Goal: Navigation & Orientation: Find specific page/section

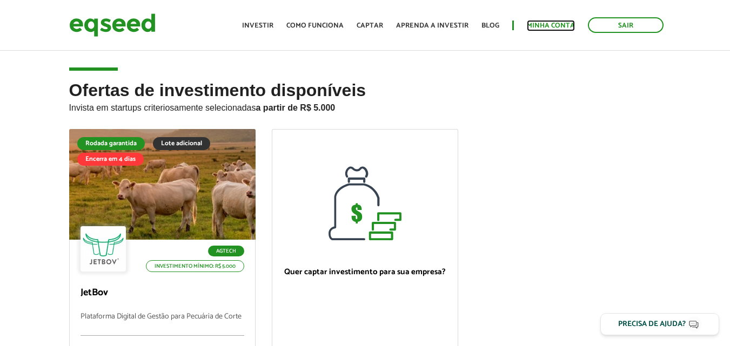
click at [561, 22] on link "Minha conta" at bounding box center [551, 25] width 48 height 7
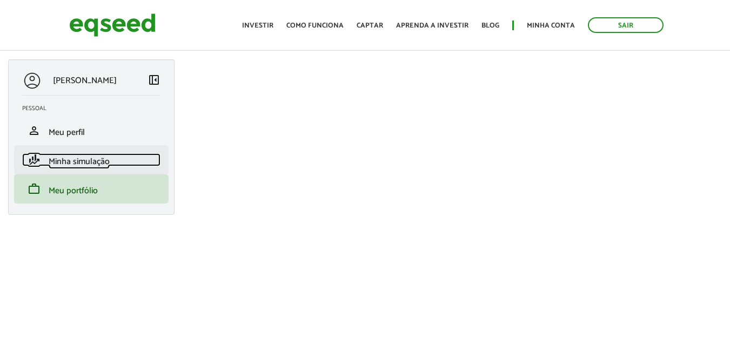
click at [89, 158] on span "Minha simulação" at bounding box center [79, 162] width 61 height 15
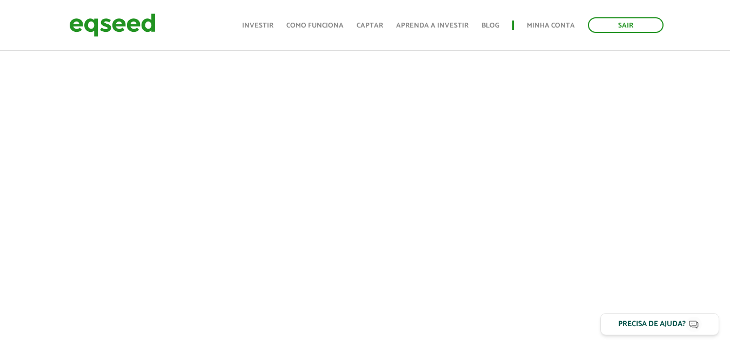
scroll to position [324, 0]
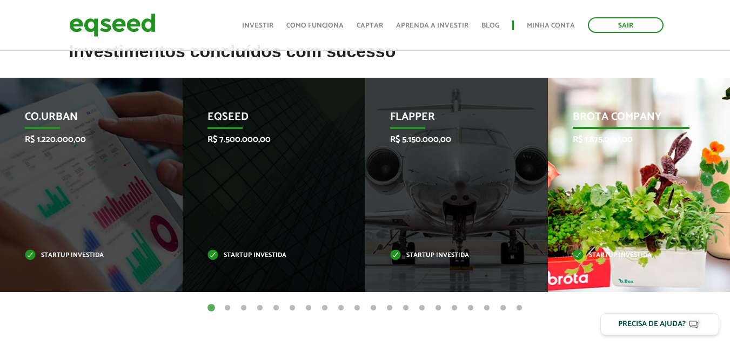
click at [607, 190] on div "Brota Company R$ 1.875.000,00 Startup investida" at bounding box center [631, 185] width 166 height 215
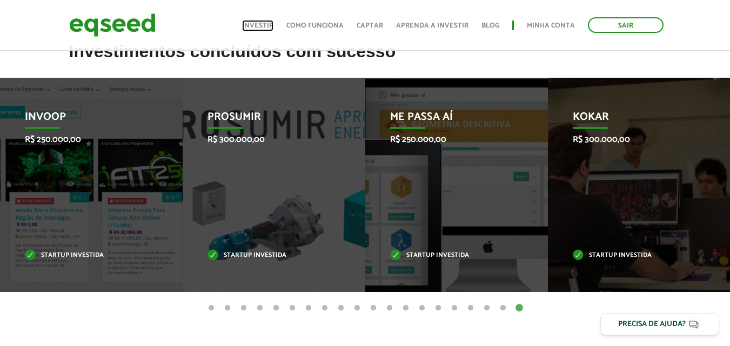
click at [257, 25] on link "Investir" at bounding box center [257, 25] width 31 height 7
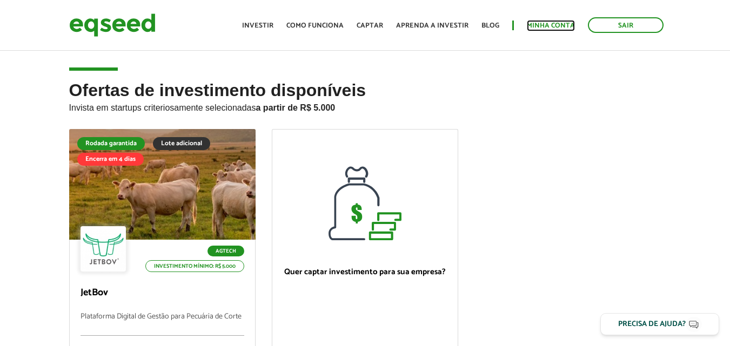
click at [542, 24] on link "Minha conta" at bounding box center [551, 25] width 48 height 7
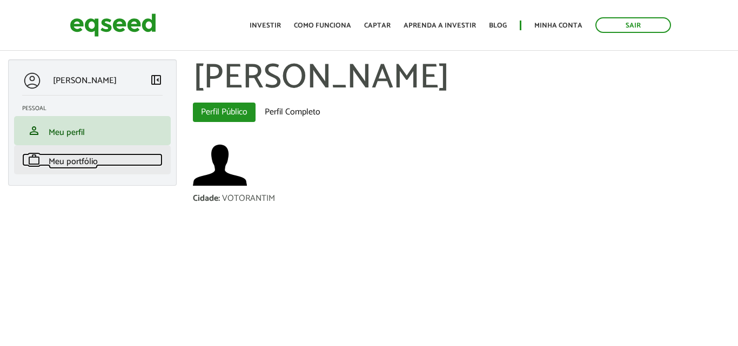
click at [53, 162] on span "Meu portfólio" at bounding box center [73, 162] width 49 height 15
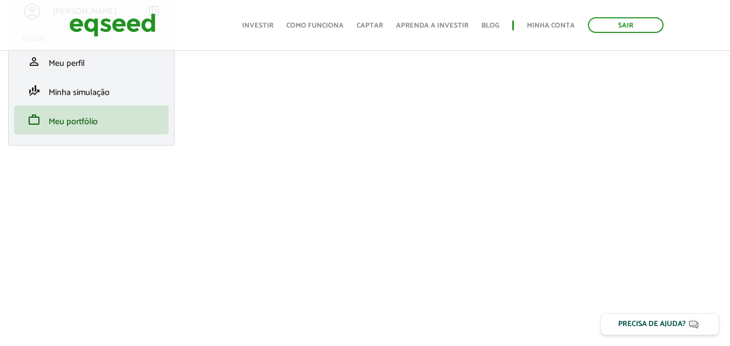
scroll to position [108, 0]
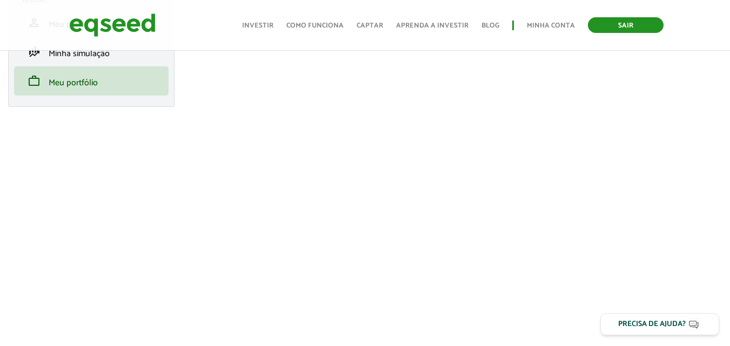
click at [620, 25] on link "Sair" at bounding box center [626, 25] width 76 height 16
